Goal: Complete application form

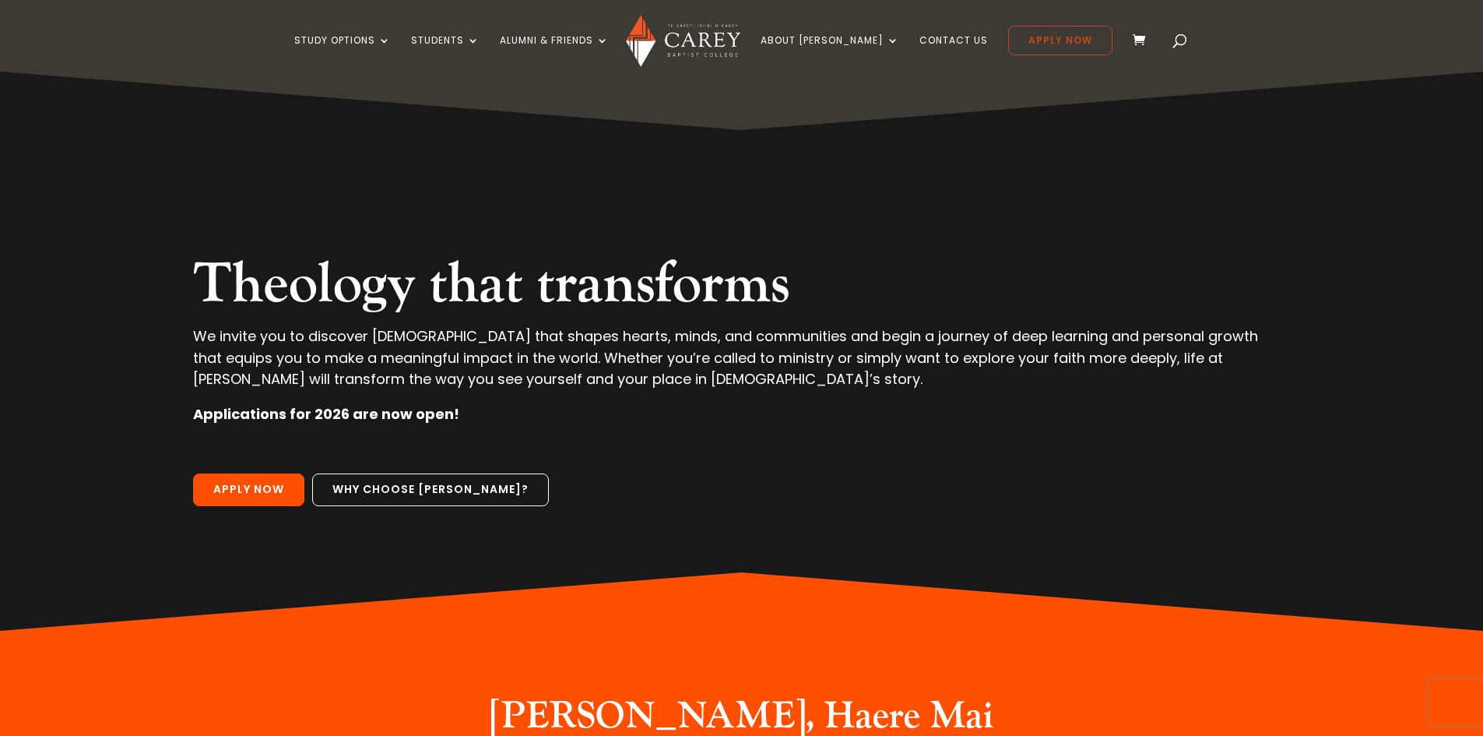
click at [1046, 37] on link "Apply Now" at bounding box center [1060, 41] width 104 height 30
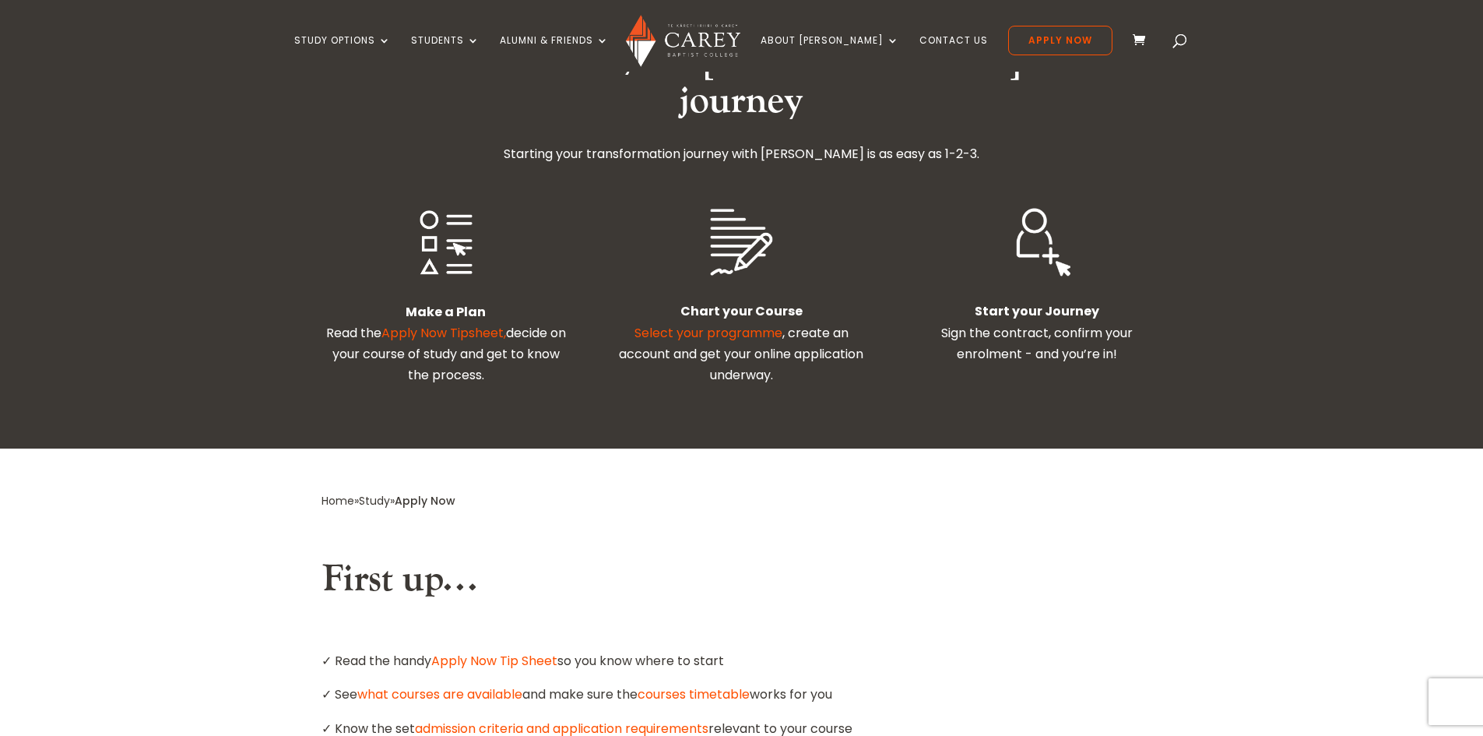
scroll to position [467, 0]
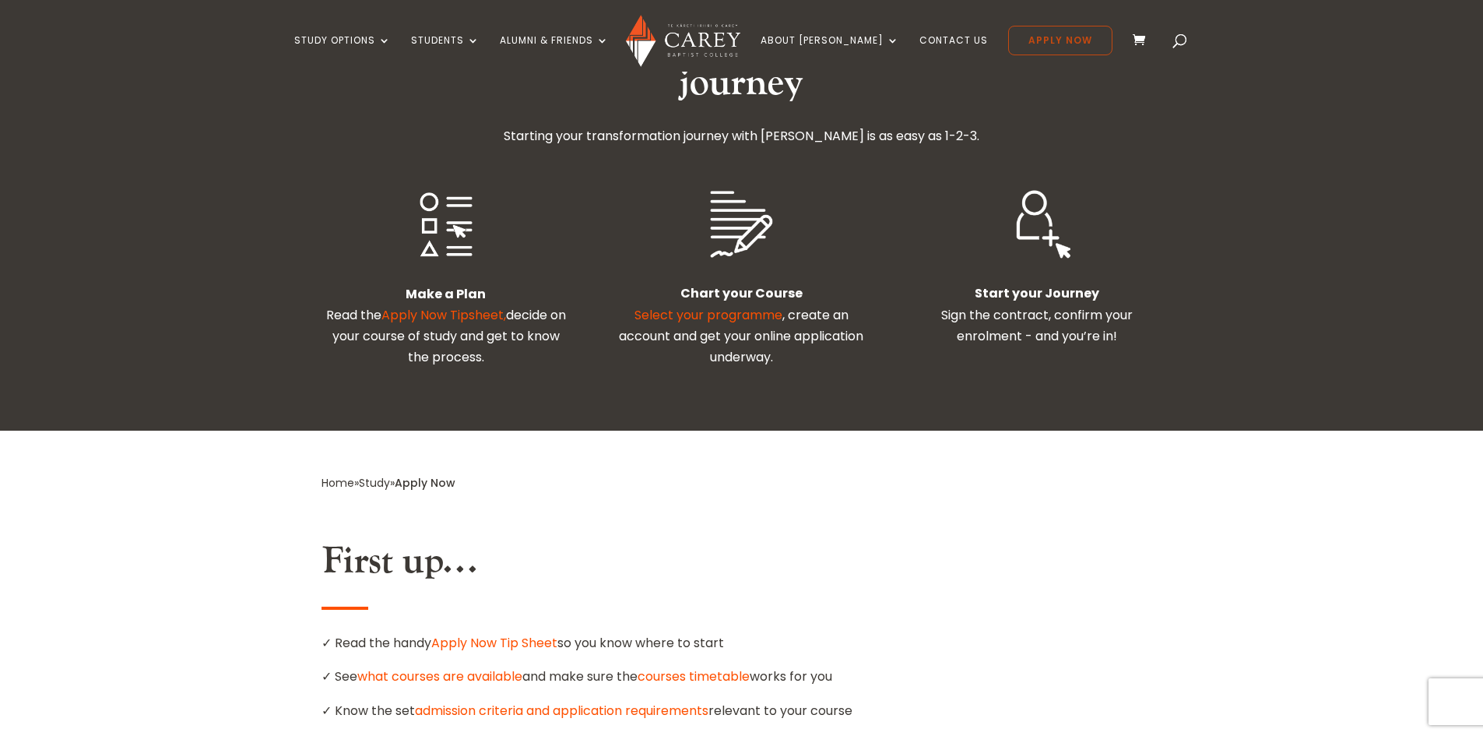
click at [1016, 37] on link "Apply Now" at bounding box center [1060, 41] width 104 height 30
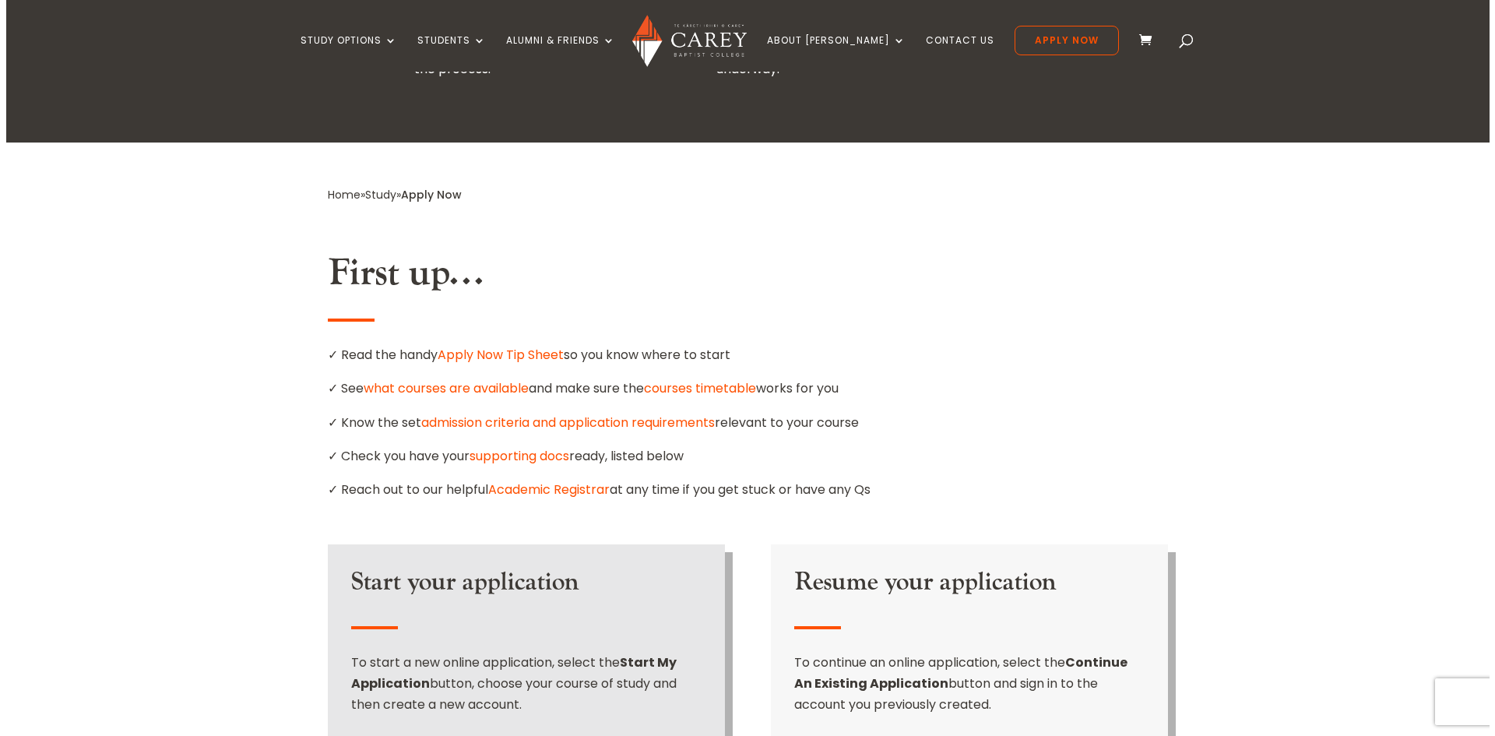
scroll to position [1012, 0]
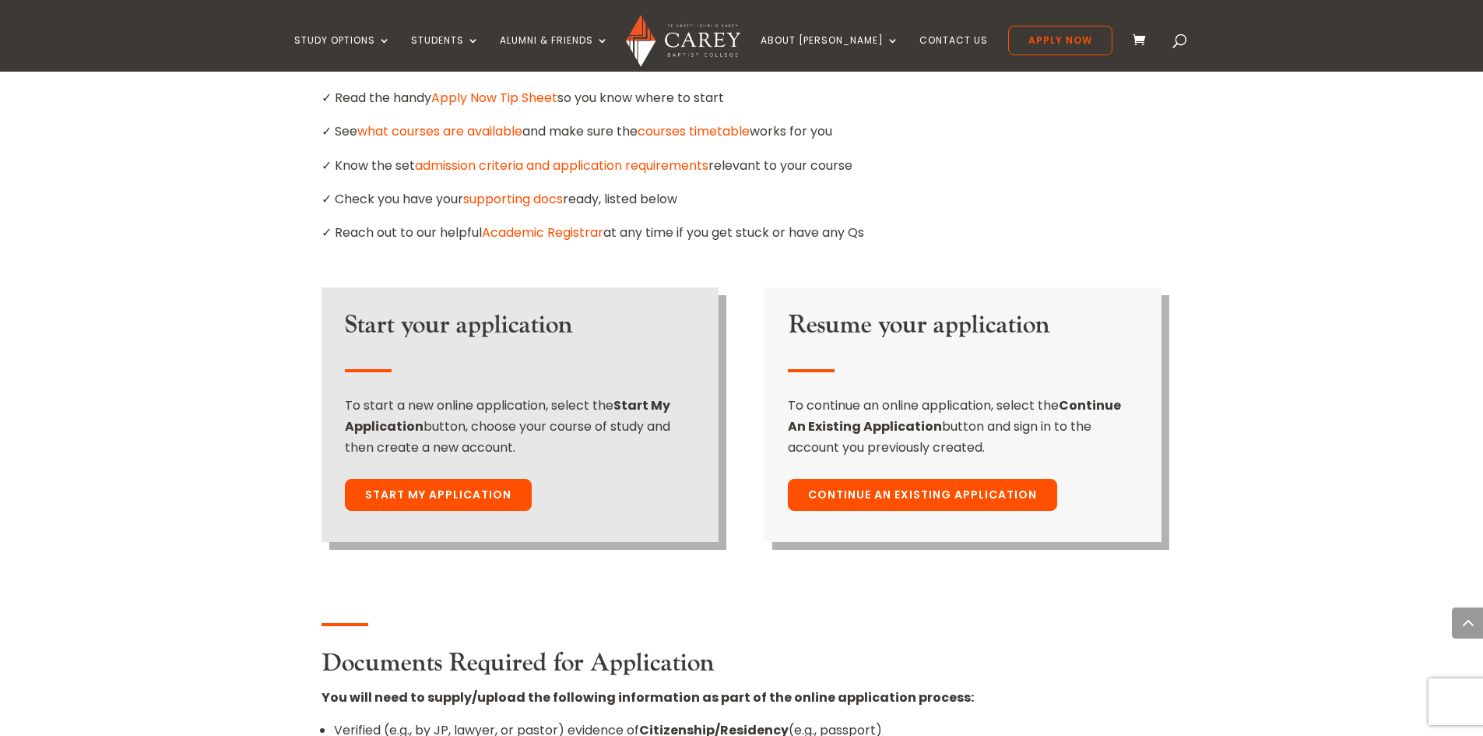
click at [462, 479] on link "Start My Application" at bounding box center [438, 495] width 187 height 33
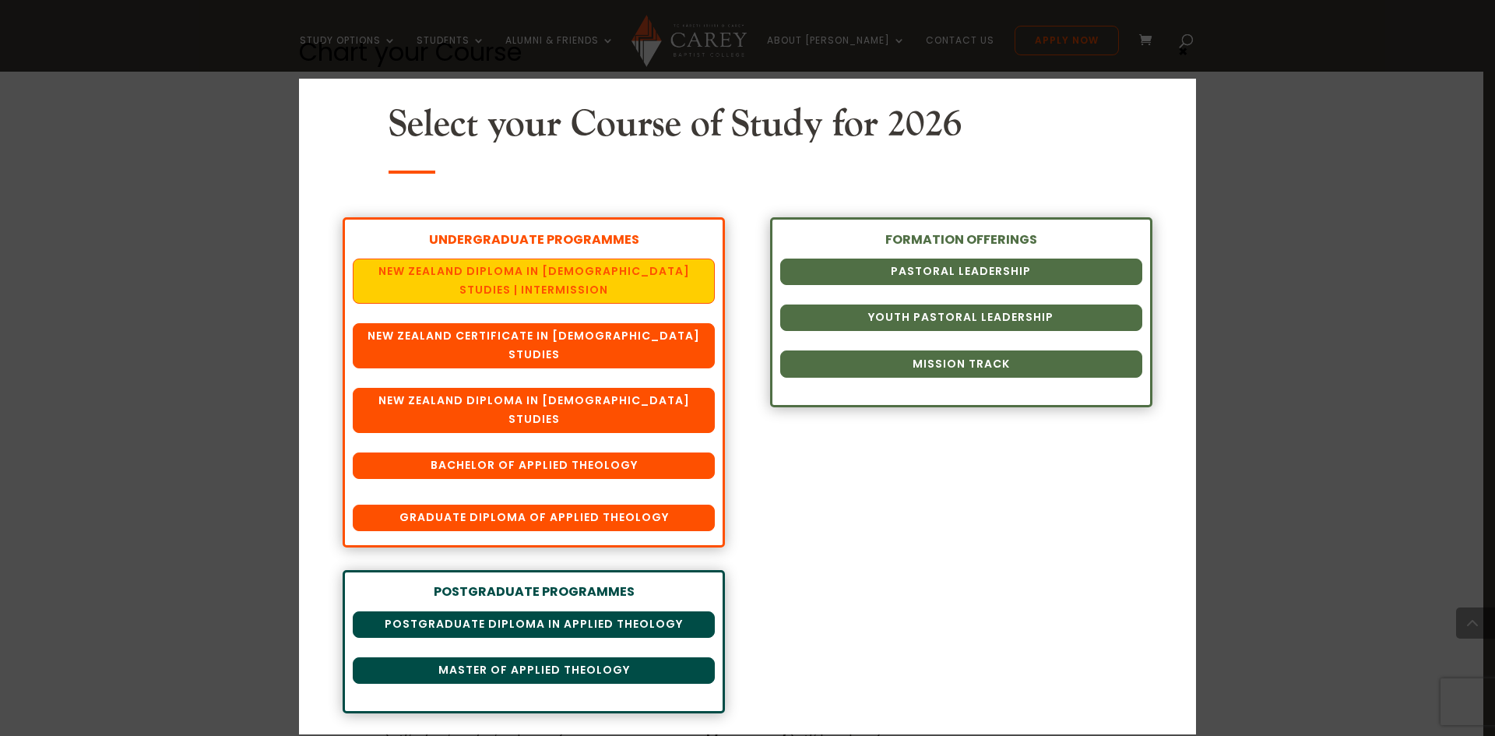
click at [533, 295] on link "New Zealand Diploma in [DEMOGRAPHIC_DATA] Studies | Intermission" at bounding box center [534, 281] width 362 height 45
